Goal: Information Seeking & Learning: Learn about a topic

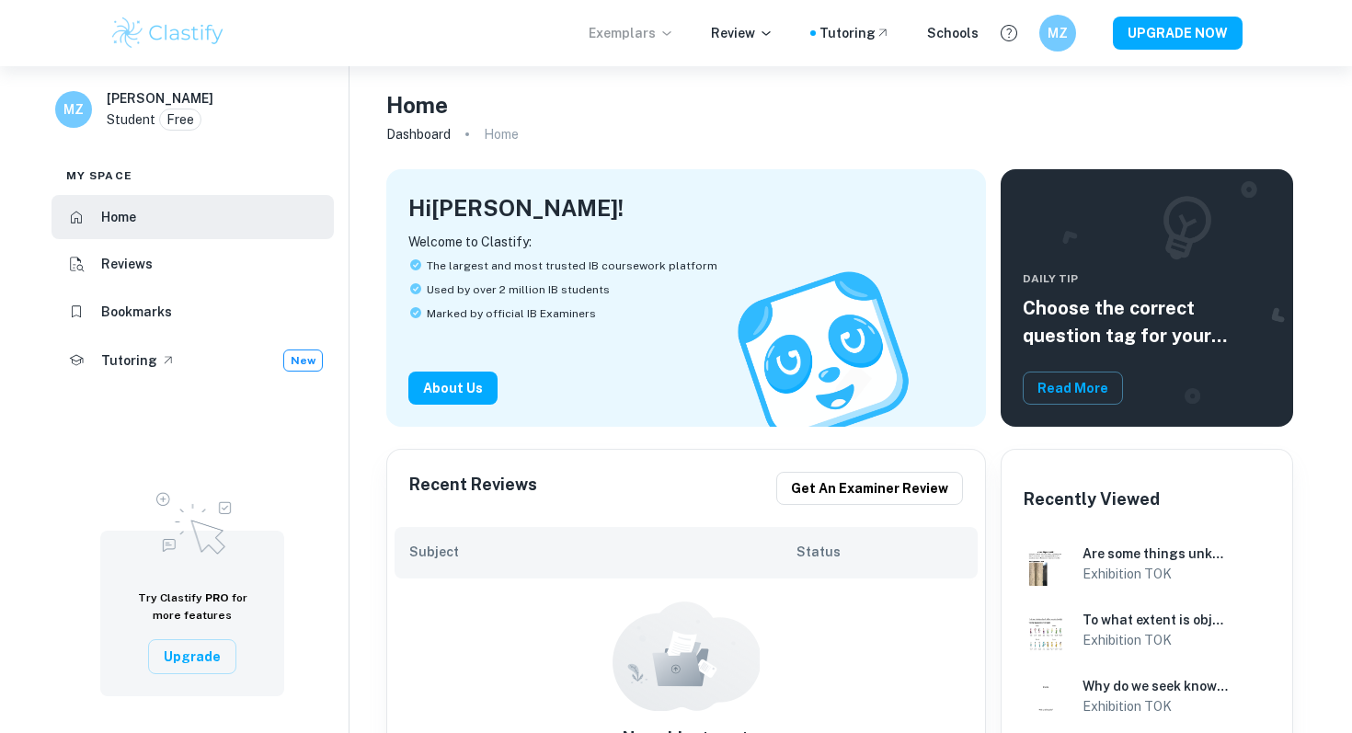
click at [655, 37] on p "Exemplars" at bounding box center [632, 33] width 86 height 20
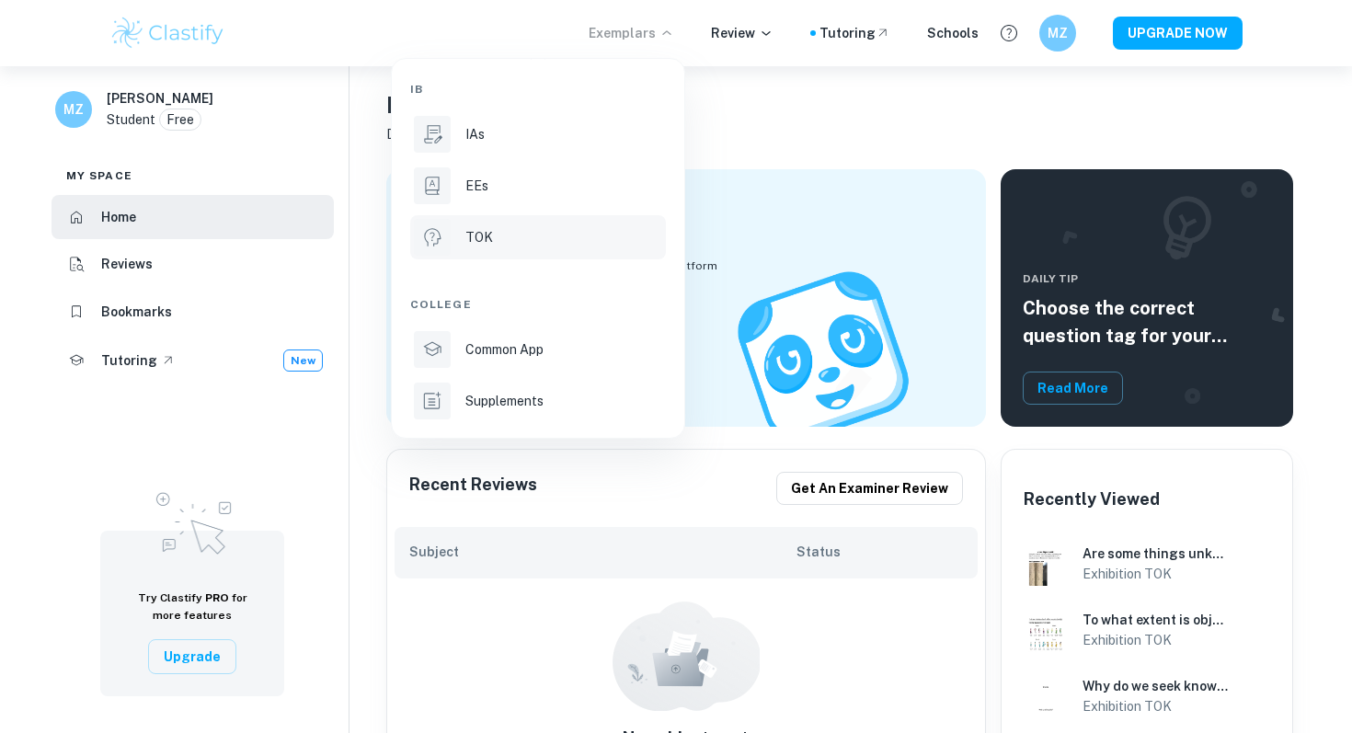
click at [495, 241] on div "TOK" at bounding box center [563, 237] width 197 height 20
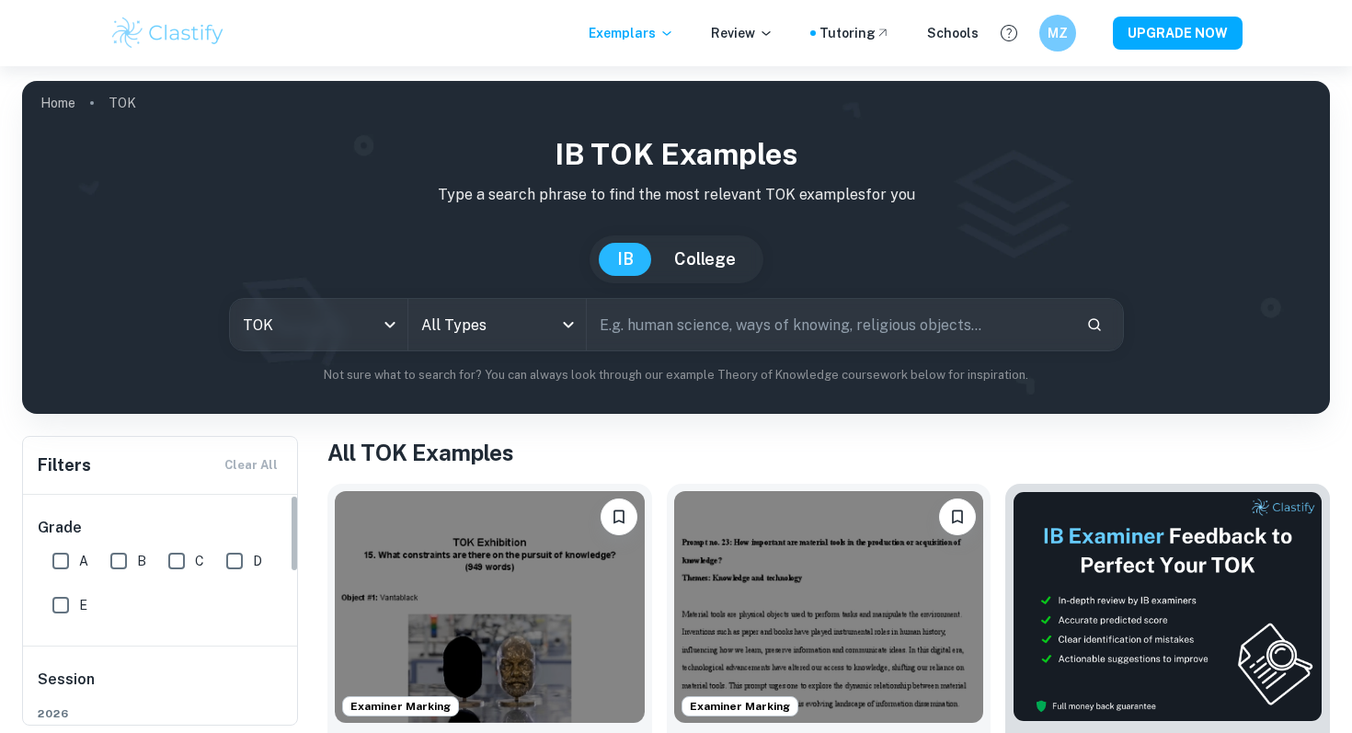
click at [68, 554] on input "A" at bounding box center [60, 561] width 37 height 37
checkbox input "true"
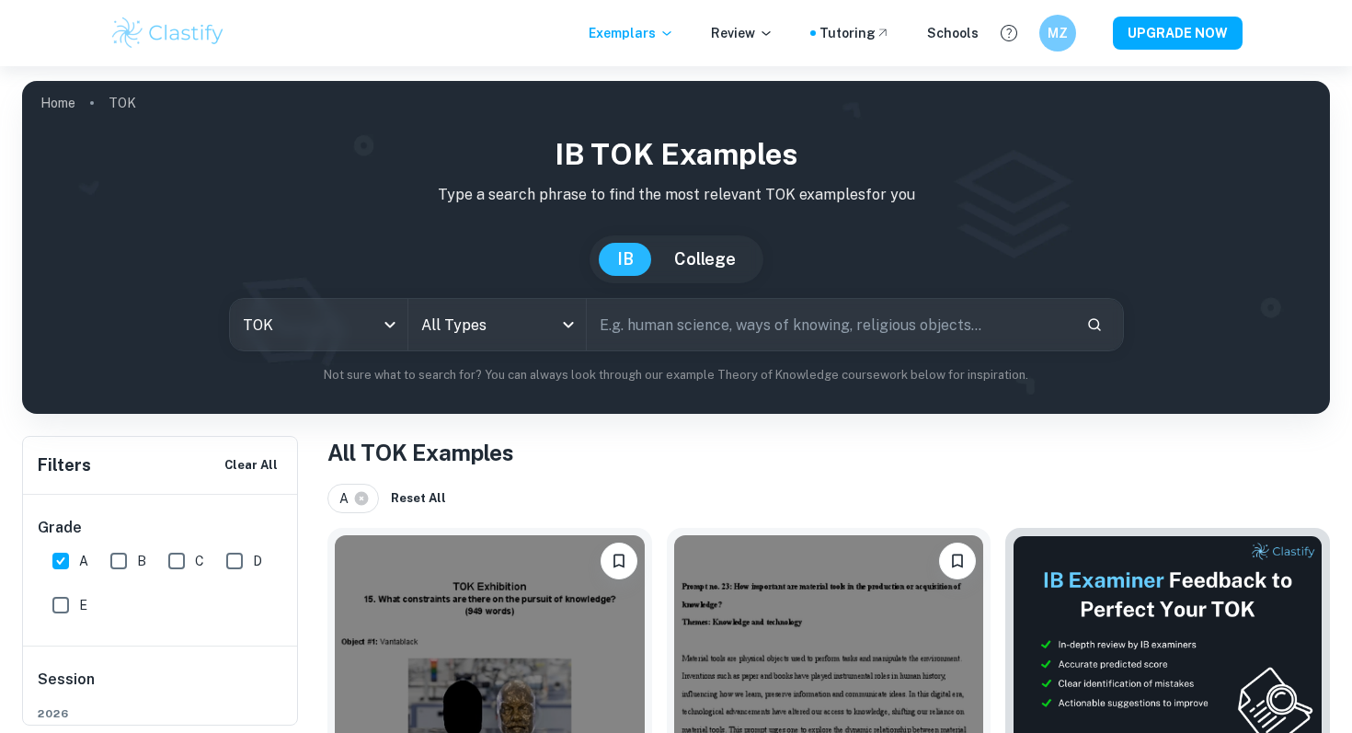
click at [179, 43] on img at bounding box center [167, 33] width 117 height 37
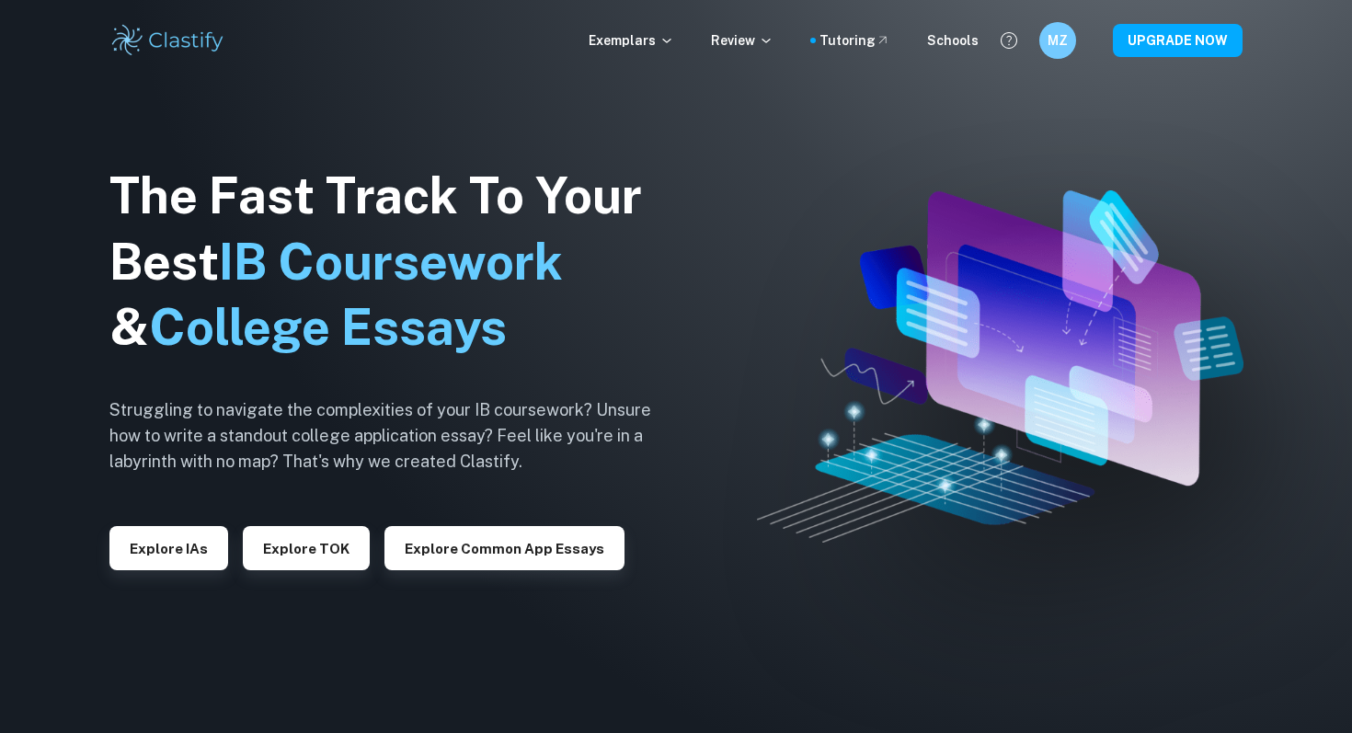
click at [1039, 38] on div "Exemplars Review Tutoring Schools MZ UPGRADE NOW" at bounding box center [675, 40] width 1177 height 37
click at [1056, 39] on h6 "MZ" at bounding box center [1057, 40] width 21 height 20
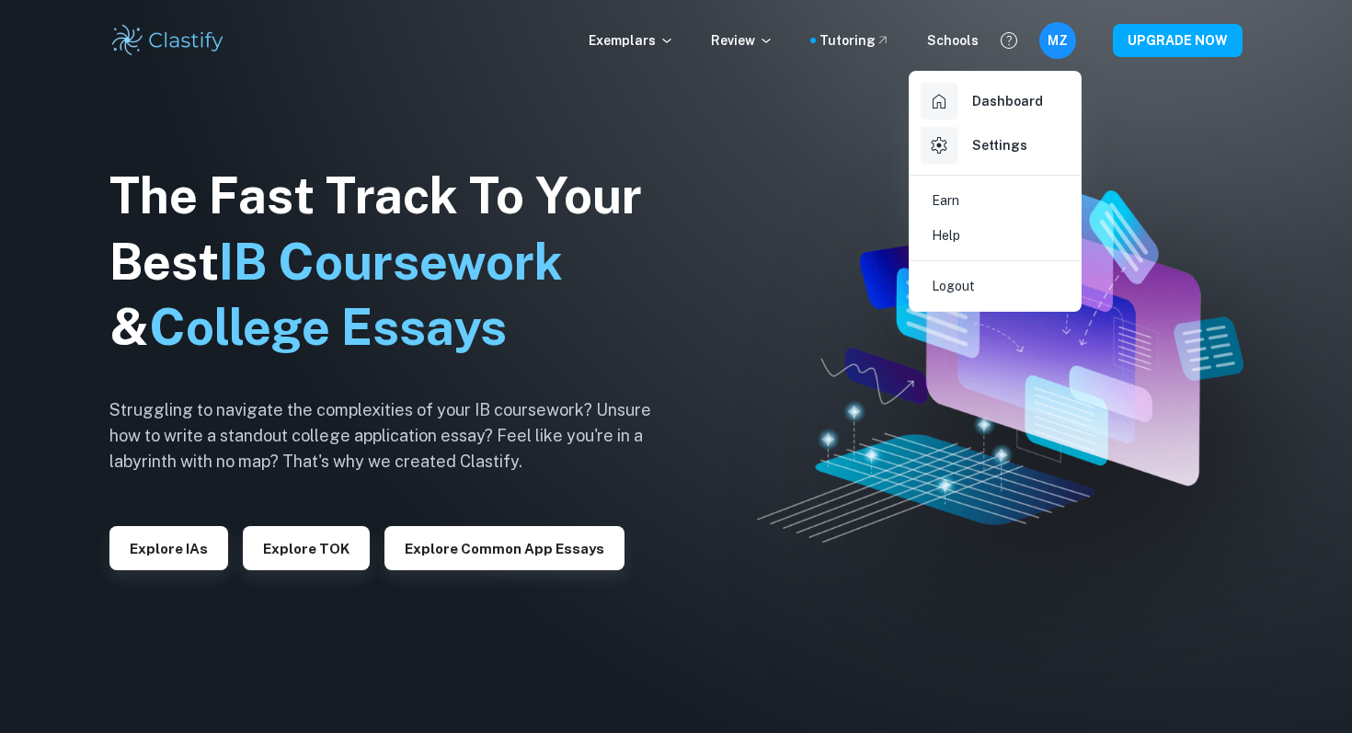
click at [1003, 107] on h6 "Dashboard" at bounding box center [1007, 101] width 71 height 20
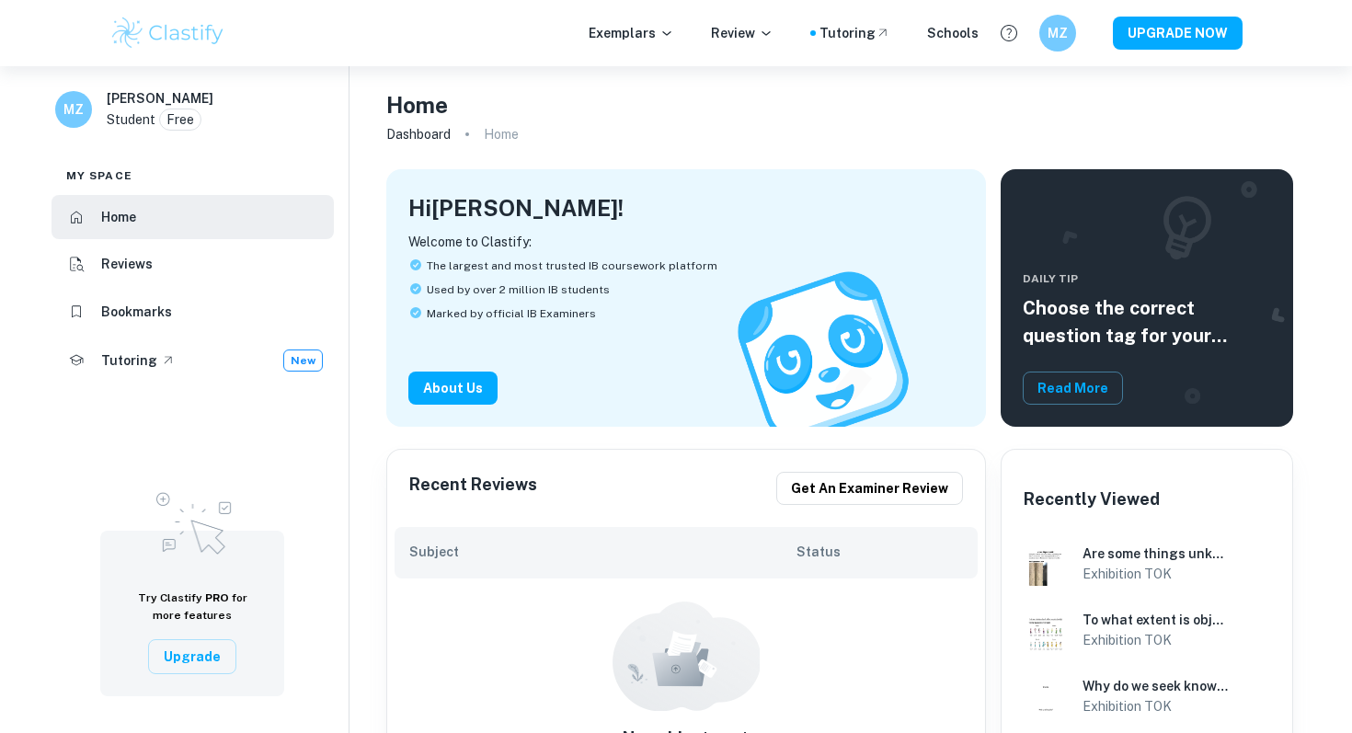
click at [189, 295] on li "Bookmarks" at bounding box center [193, 312] width 282 height 44
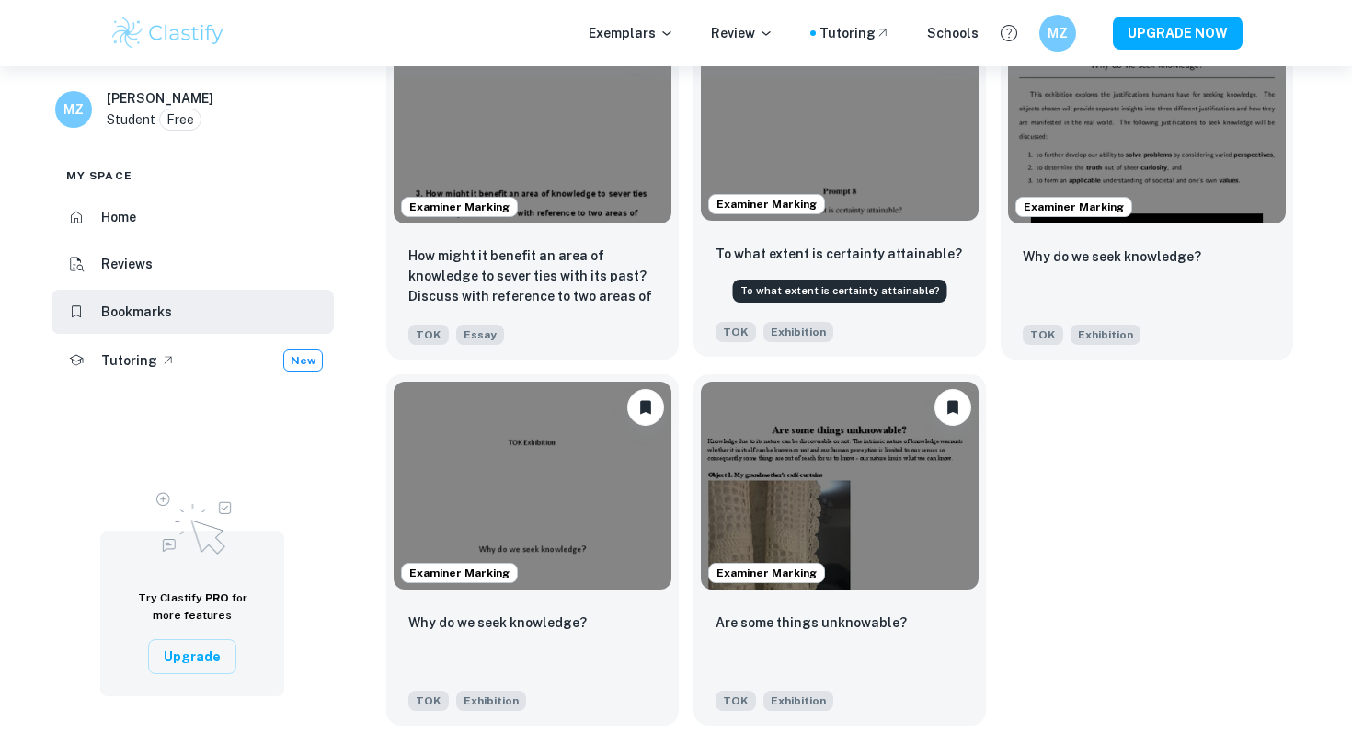
scroll to position [177, 0]
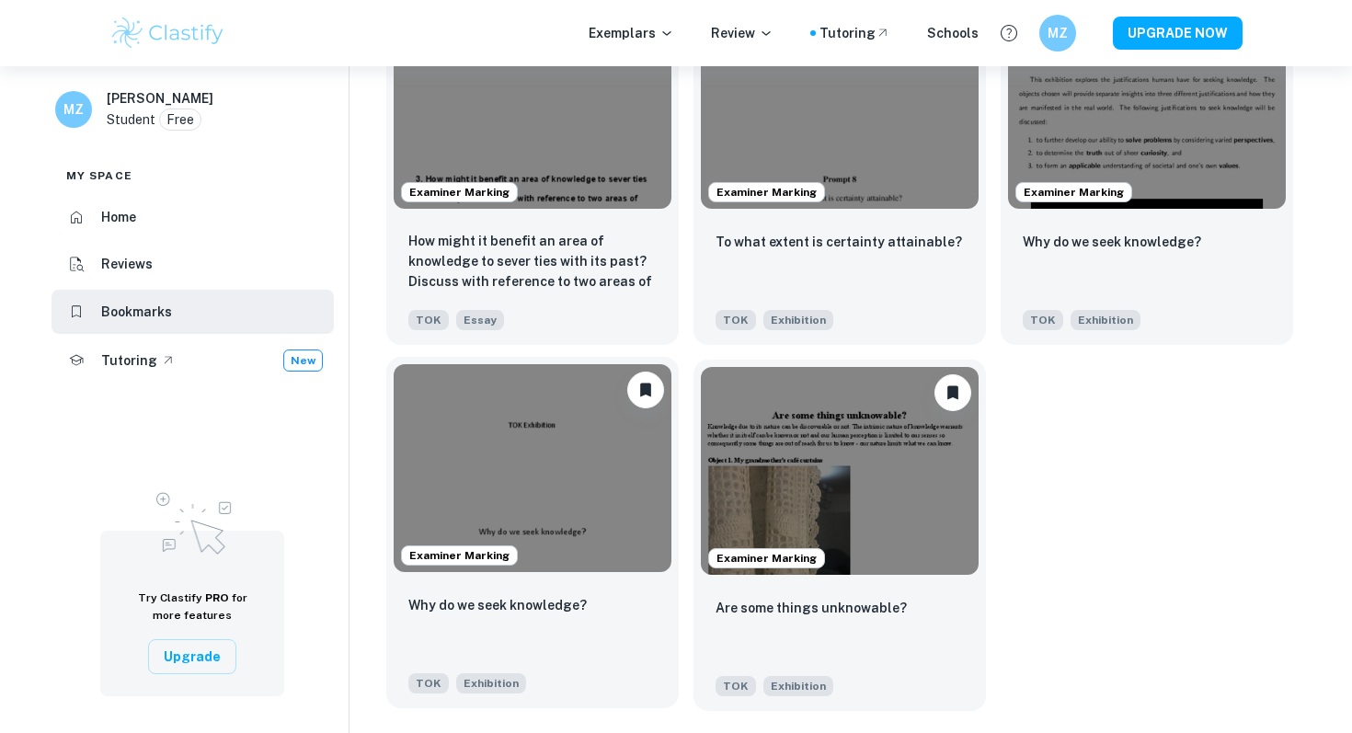
click at [526, 465] on img at bounding box center [533, 468] width 278 height 209
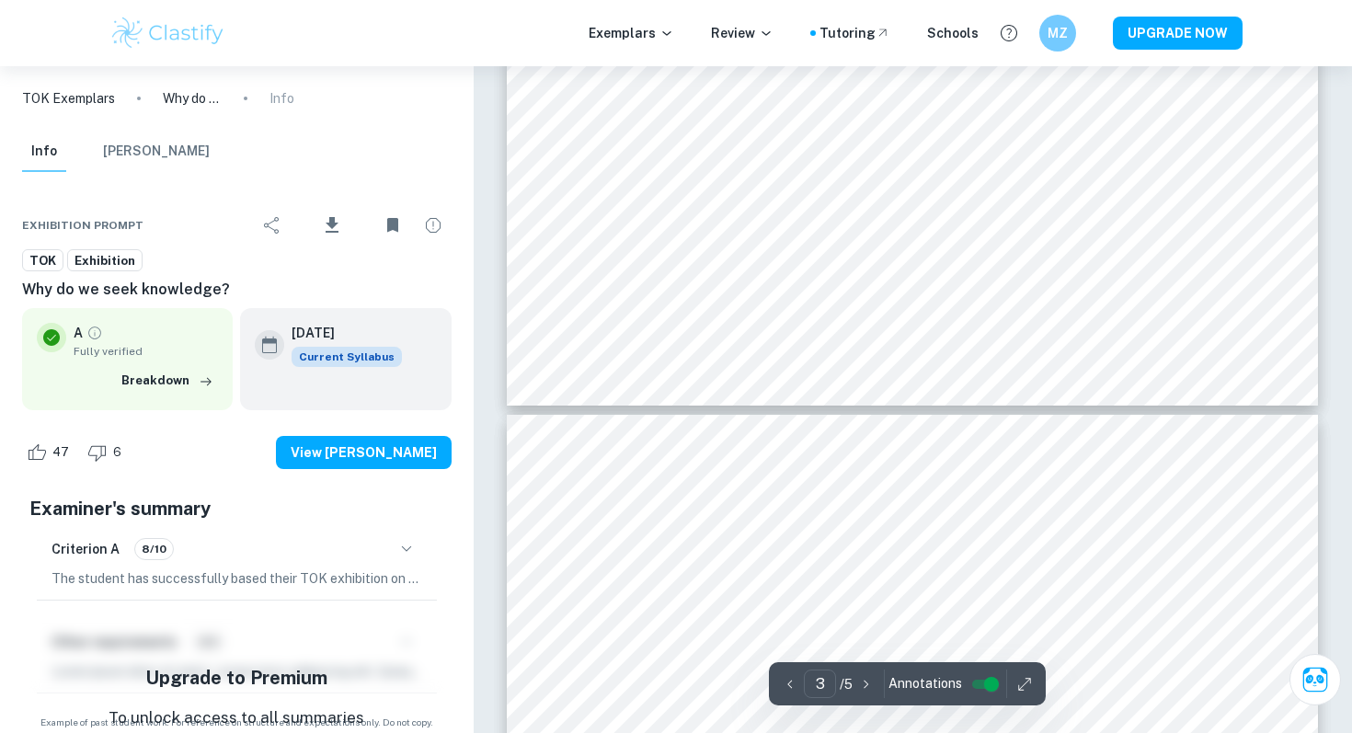
type input "4"
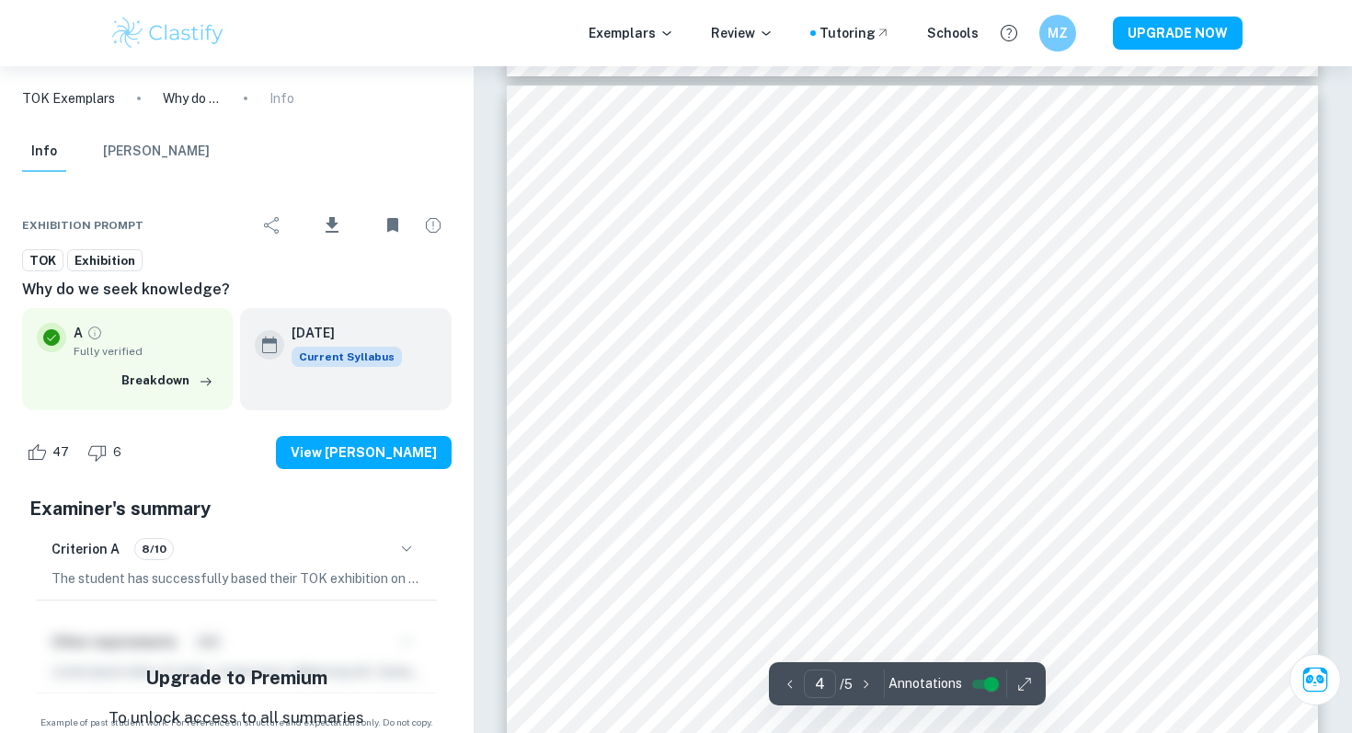
scroll to position [3439, 0]
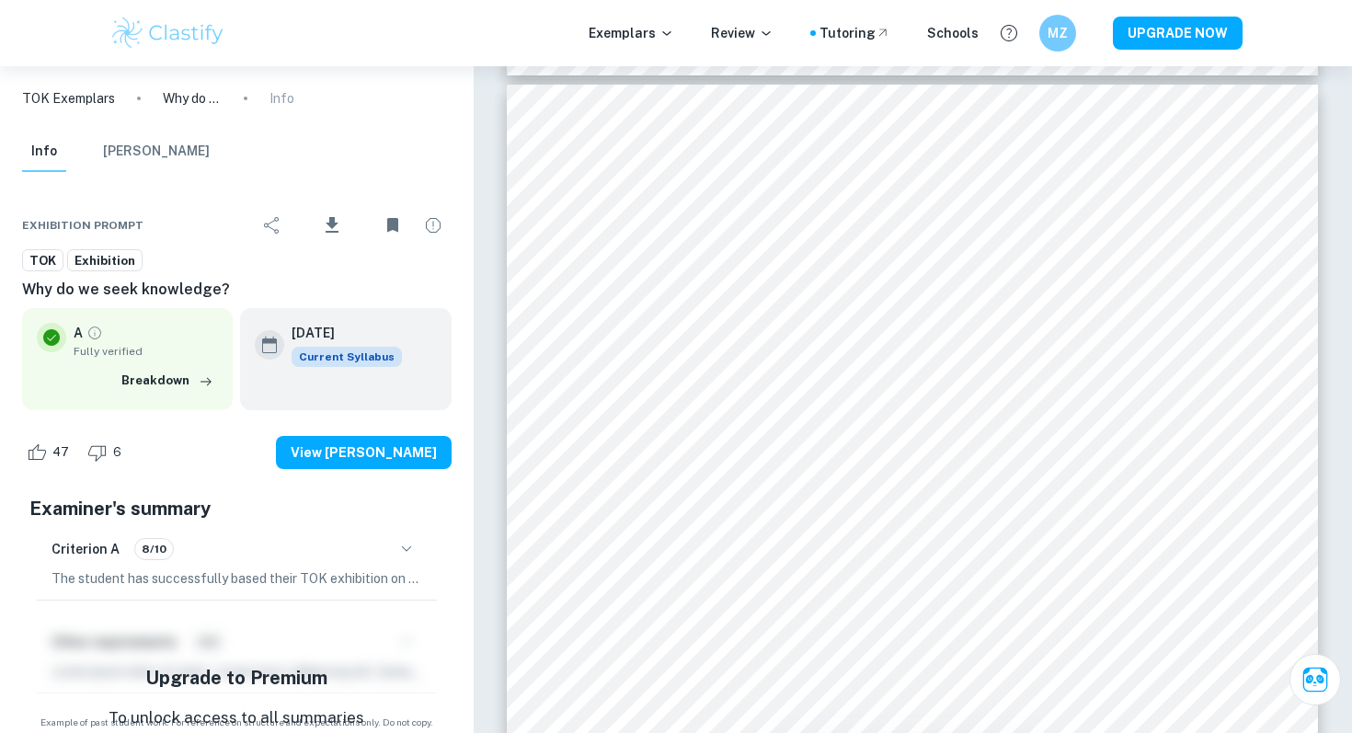
scroll to position [66, 0]
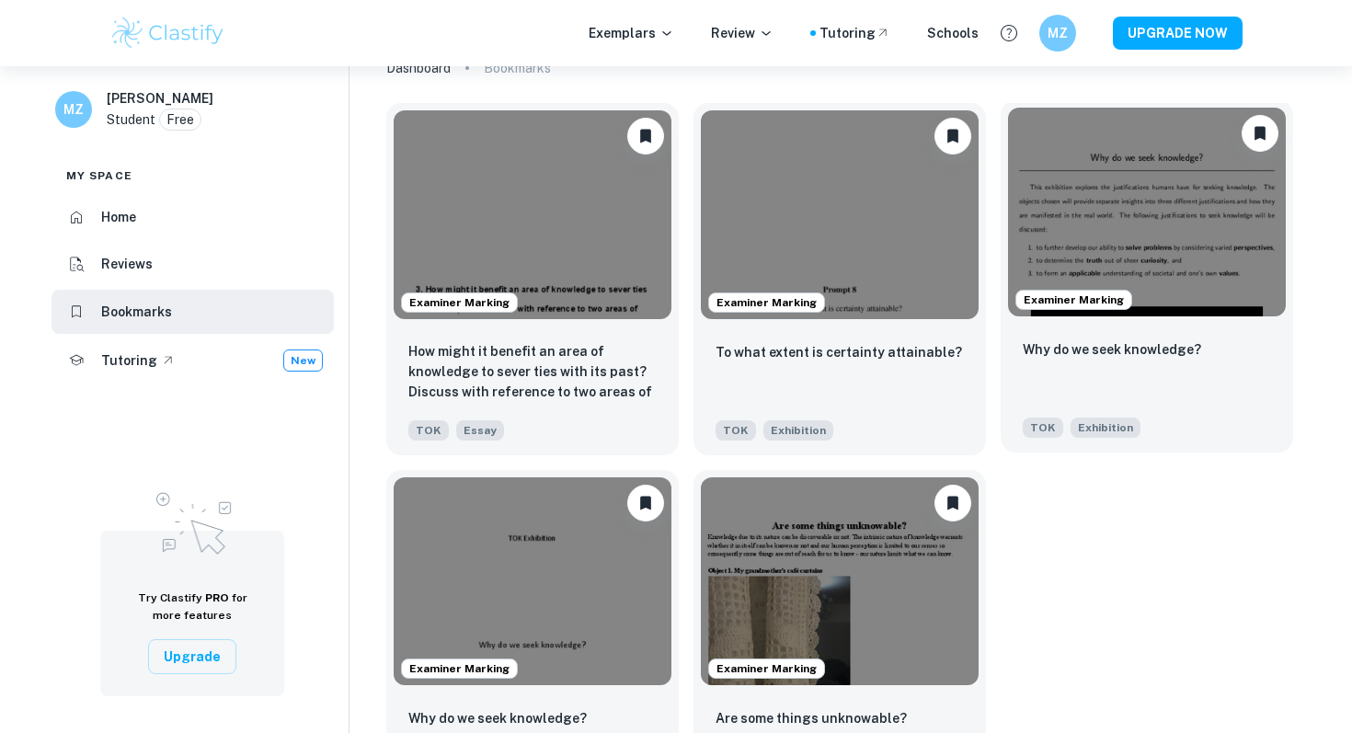
click at [1166, 255] on img at bounding box center [1147, 212] width 278 height 209
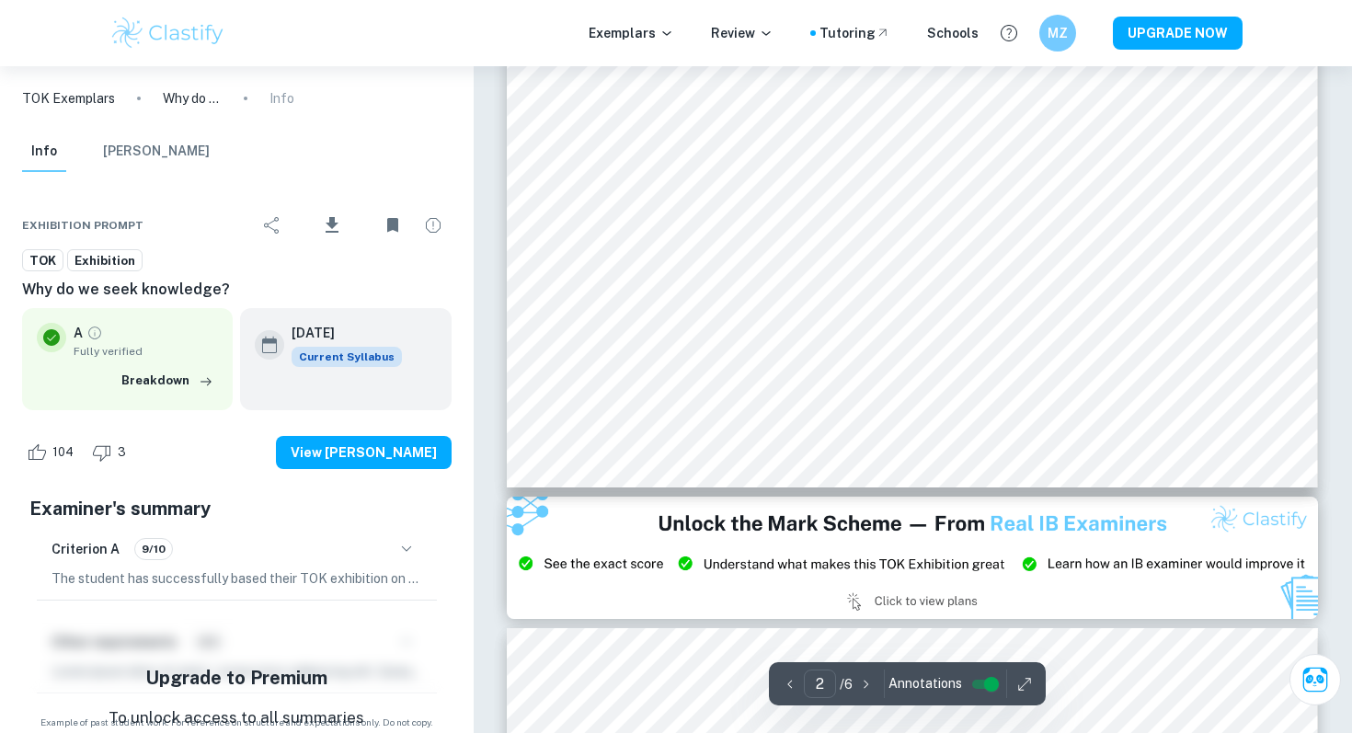
scroll to position [2126, 0]
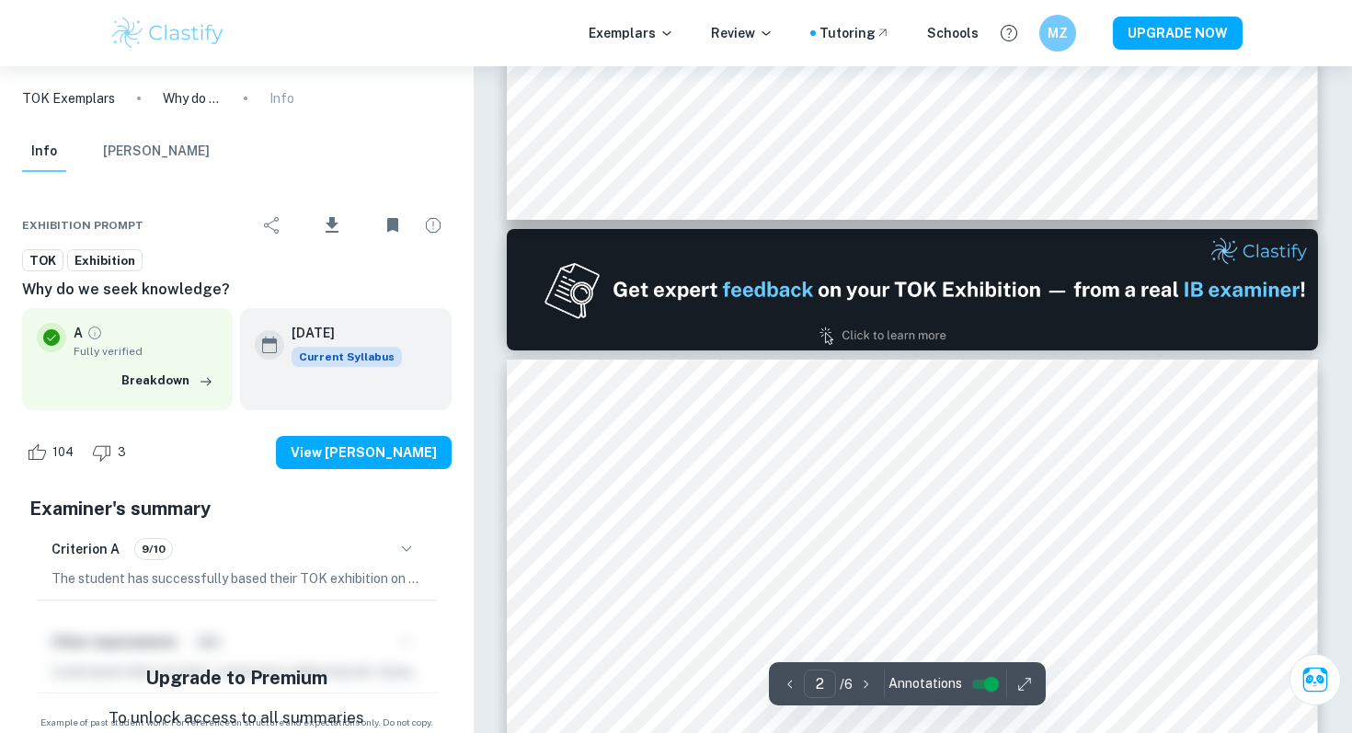
type input "1"
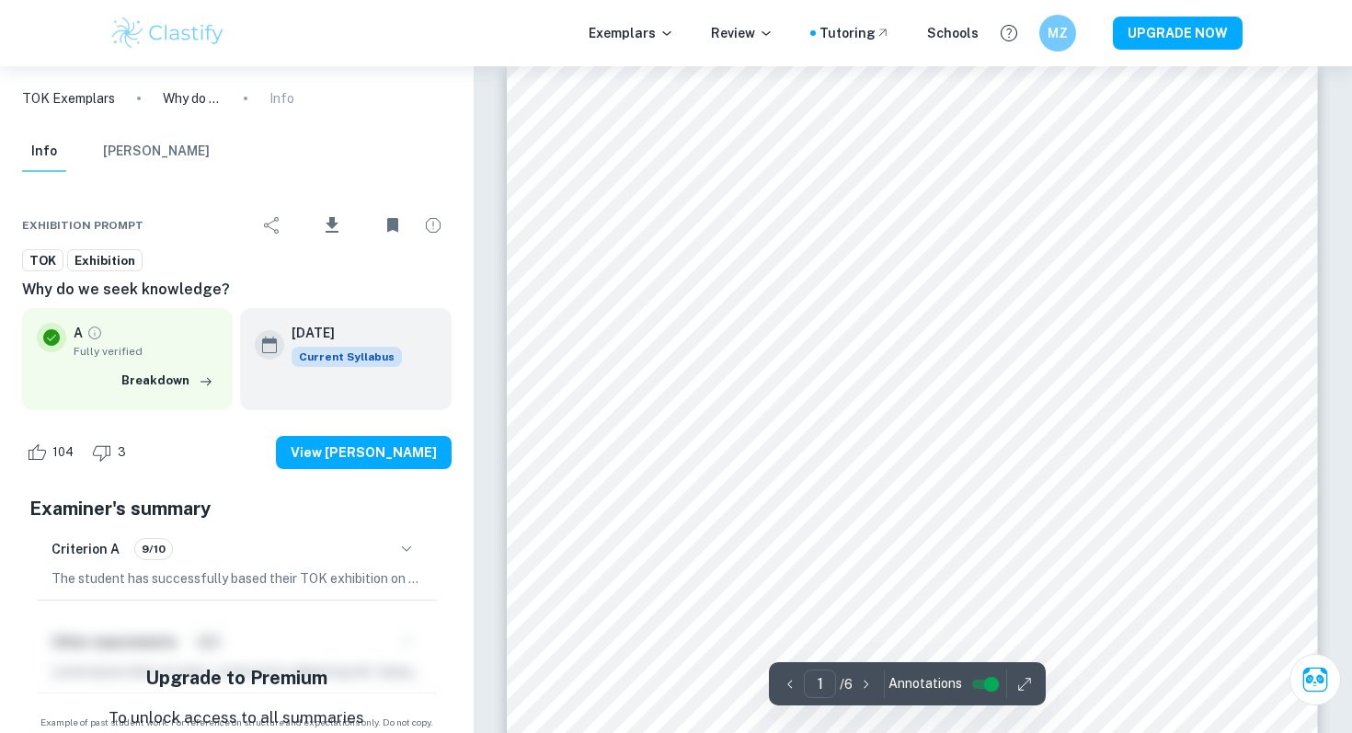
scroll to position [0, 0]
